Goal: Communication & Community: Answer question/provide support

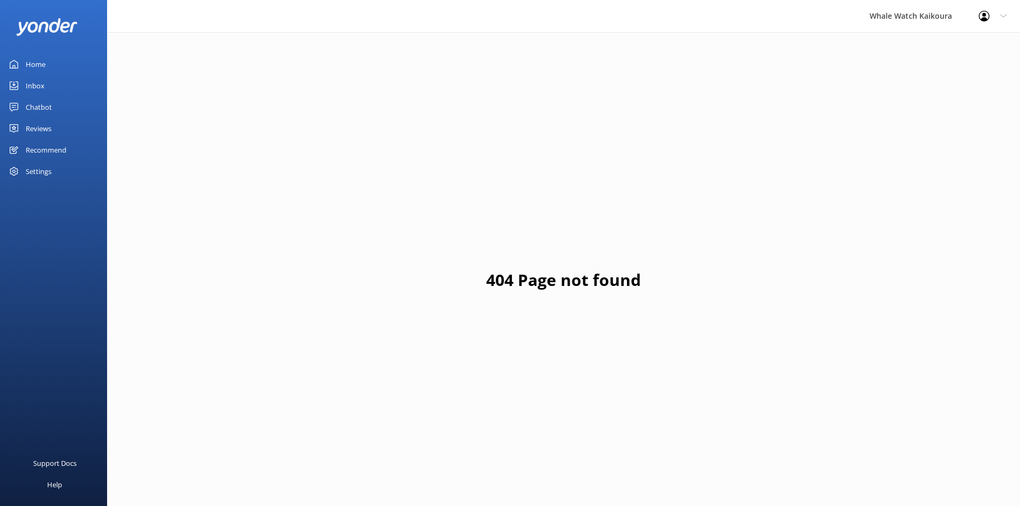
click at [55, 89] on link "Inbox" at bounding box center [53, 85] width 107 height 21
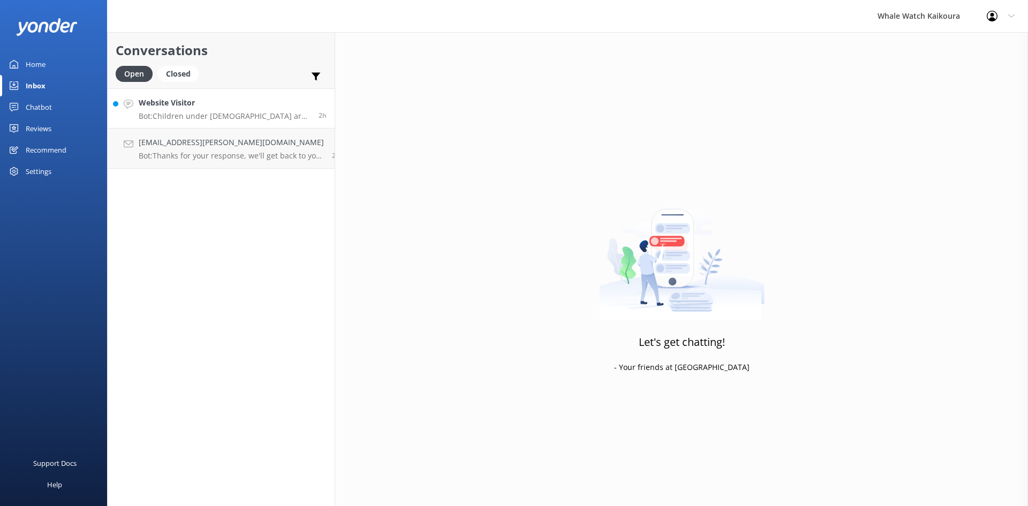
click at [217, 118] on p "Bot: Children under [DEMOGRAPHIC_DATA] are not permitted on our tours. In some …" at bounding box center [225, 116] width 172 height 10
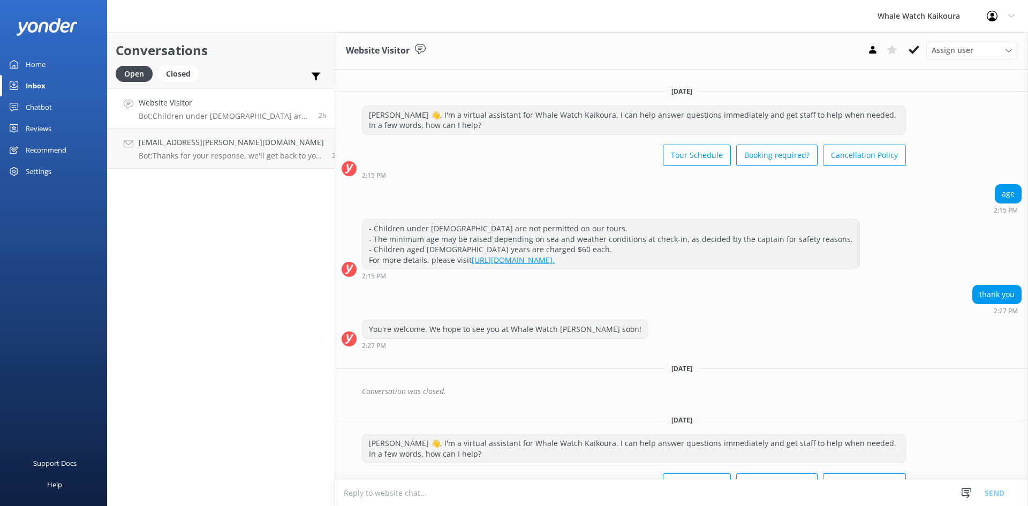
scroll to position [2258, 0]
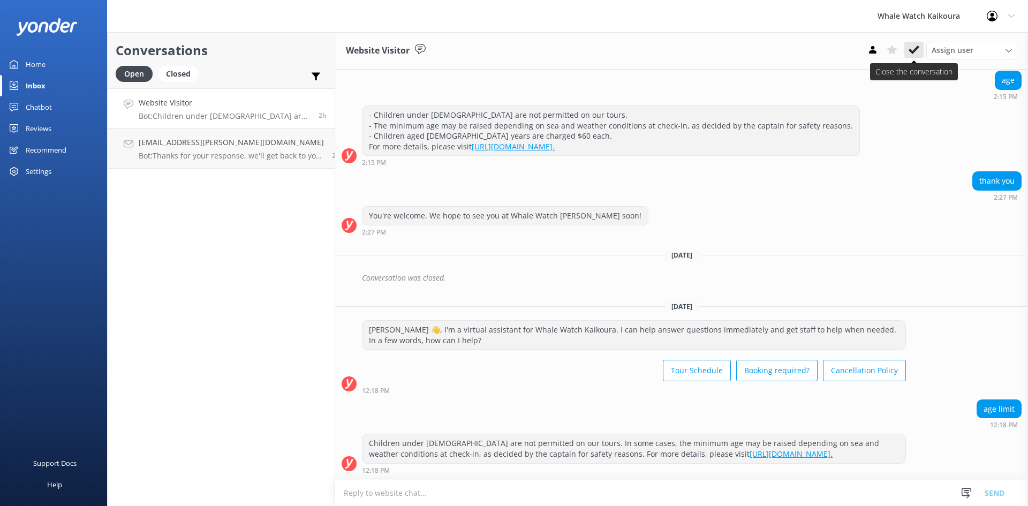
click at [914, 49] on use at bounding box center [913, 49] width 11 height 9
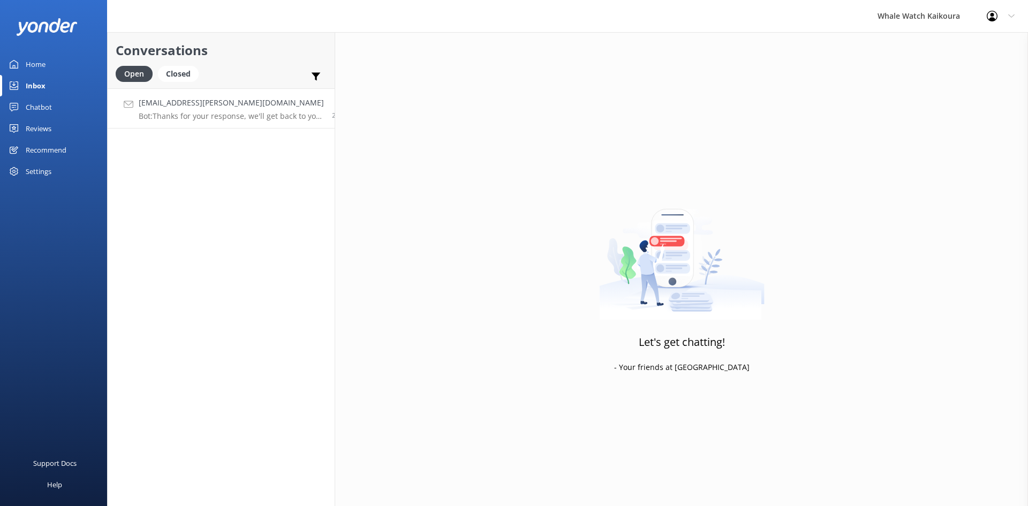
click at [292, 118] on p "Bot: Thanks for your response, we'll get back to you as soon as we can during o…" at bounding box center [231, 116] width 185 height 10
